Goal: Transaction & Acquisition: Subscribe to service/newsletter

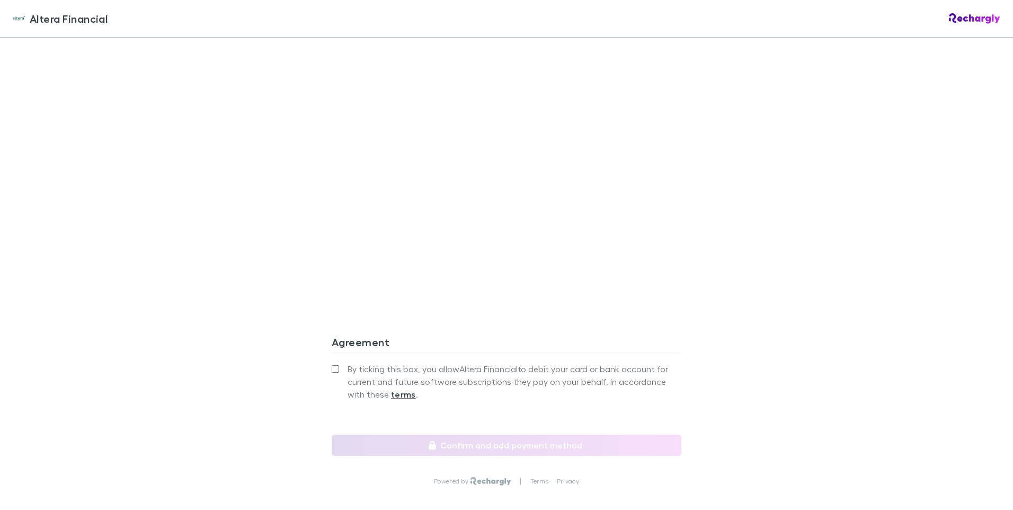
scroll to position [951, 0]
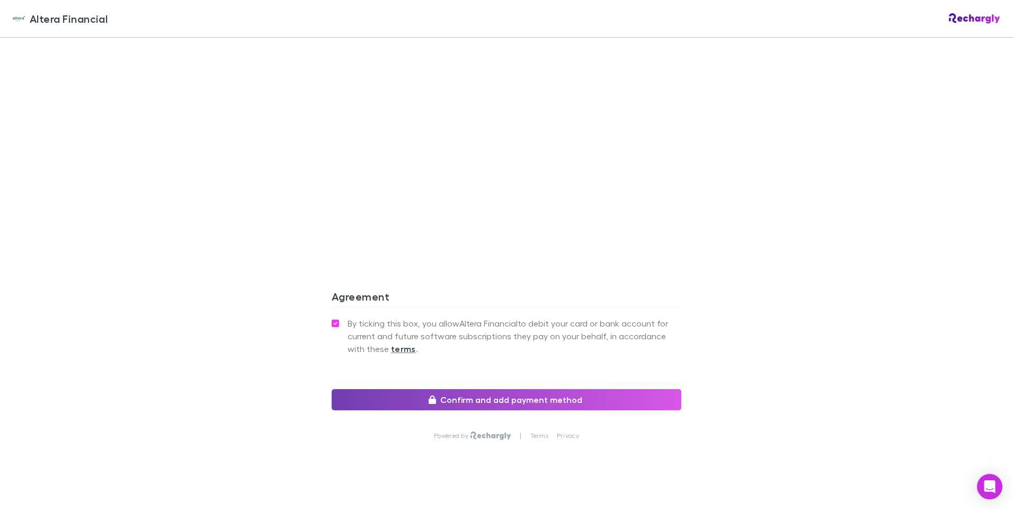
click at [512, 401] on button "Confirm and add payment method" at bounding box center [507, 399] width 350 height 21
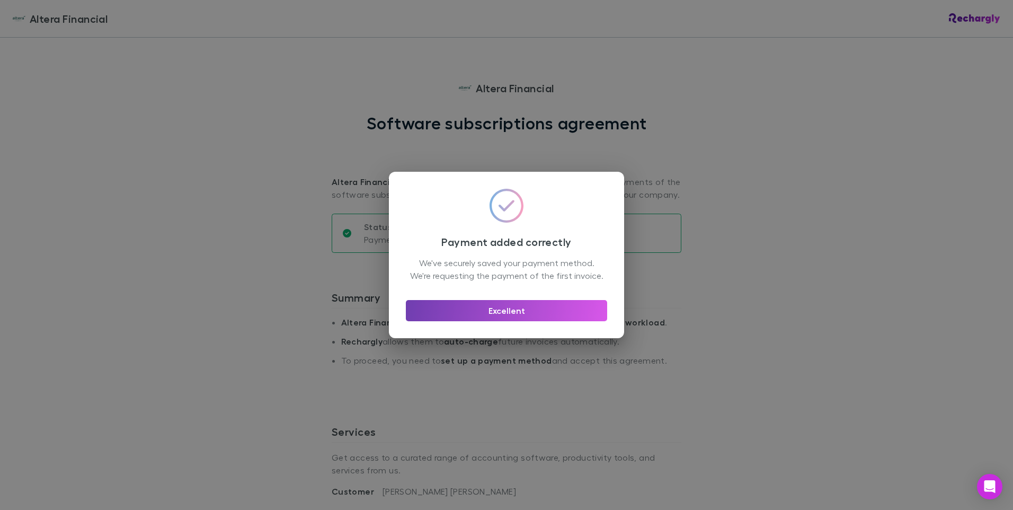
click at [531, 320] on button "Excellent" at bounding box center [506, 310] width 201 height 21
